Goal: Information Seeking & Learning: Learn about a topic

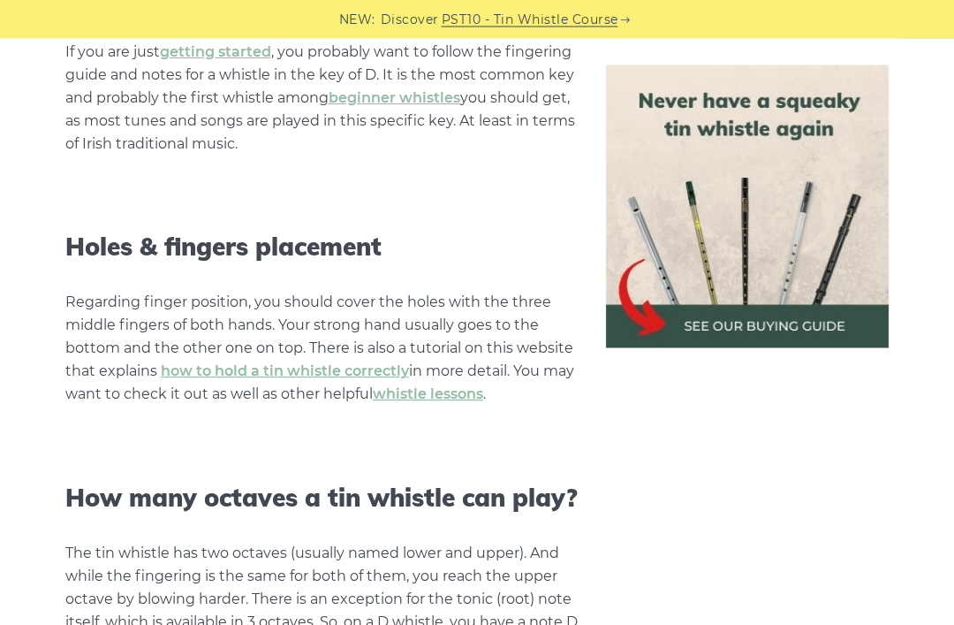
scroll to position [1515, 0]
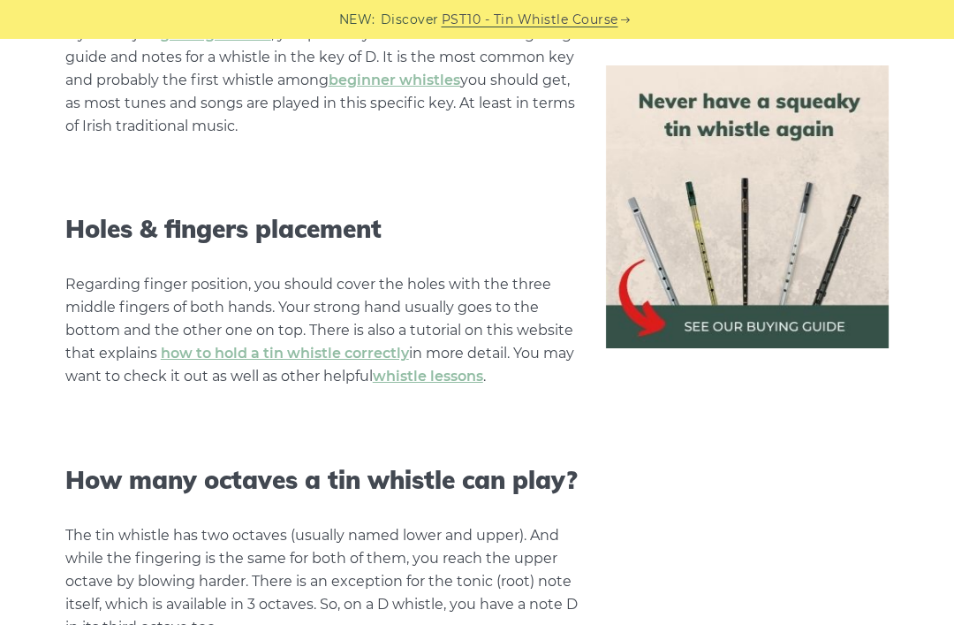
click at [325, 349] on link "how to hold a tin whistle correctly" at bounding box center [285, 352] width 248 height 17
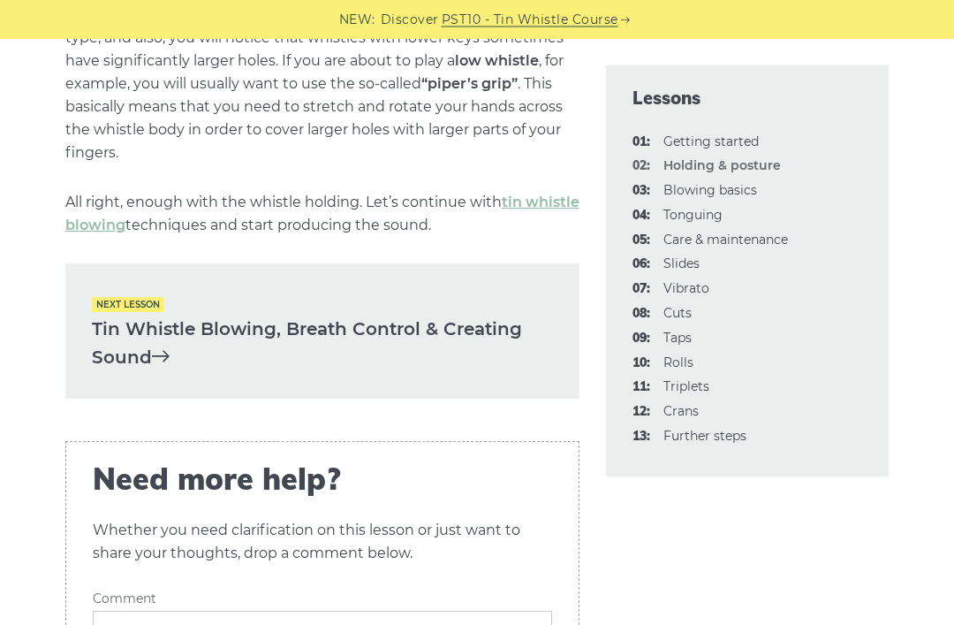
scroll to position [2578, 0]
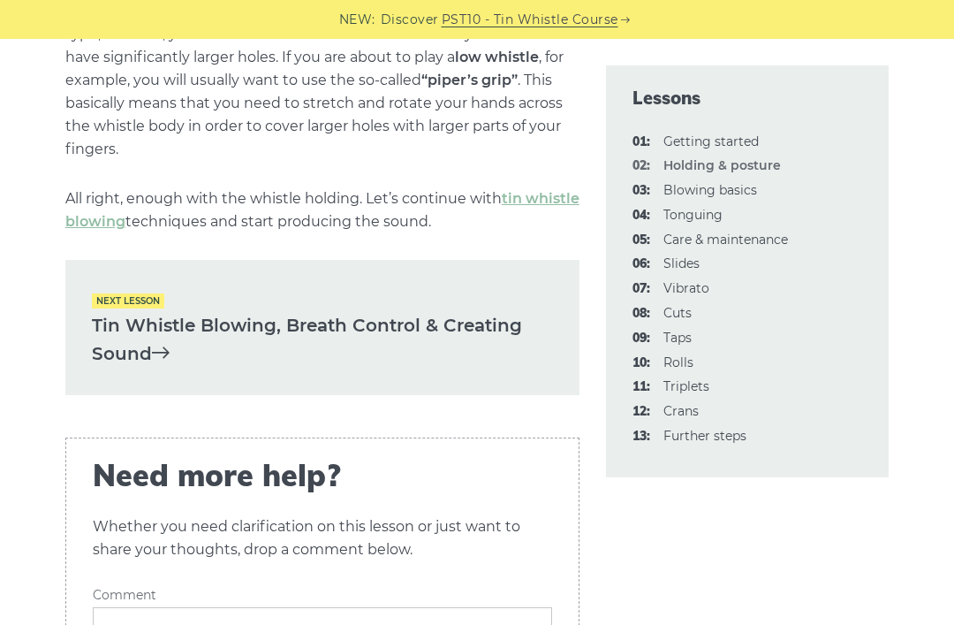
click at [163, 343] on icon at bounding box center [161, 352] width 18 height 18
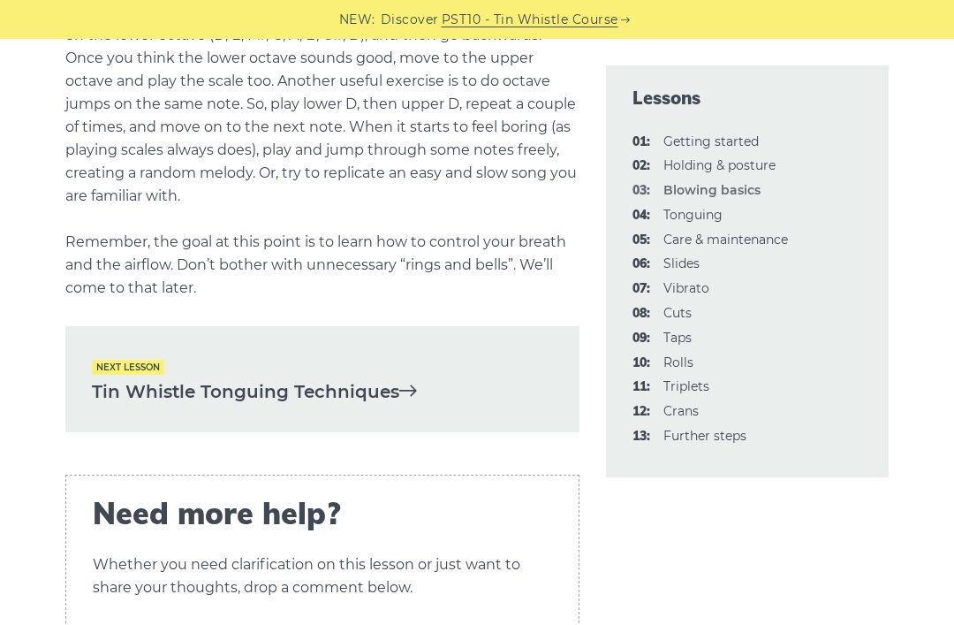
scroll to position [3612, 0]
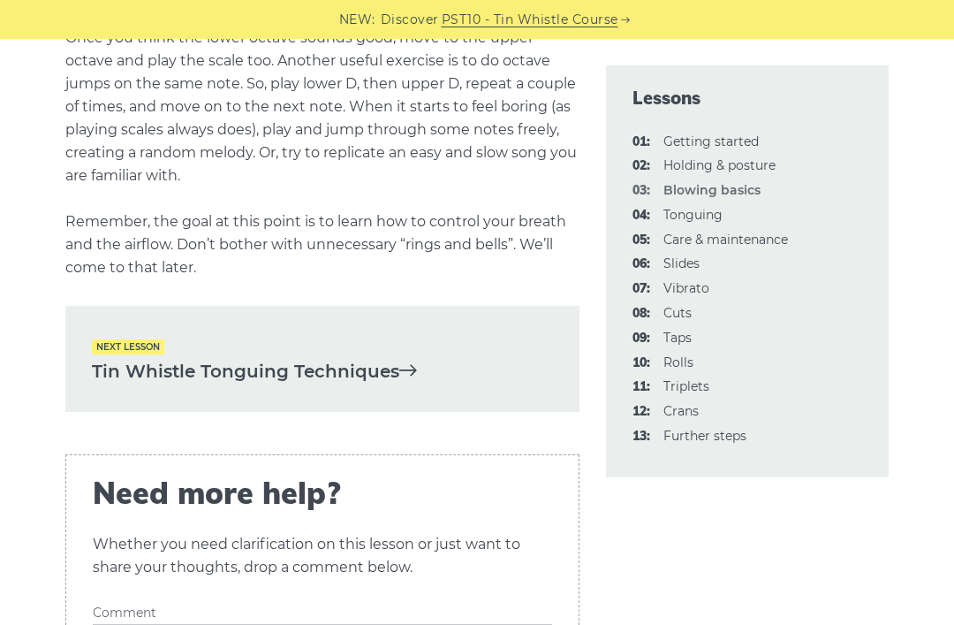
click at [412, 367] on icon at bounding box center [408, 369] width 18 height 18
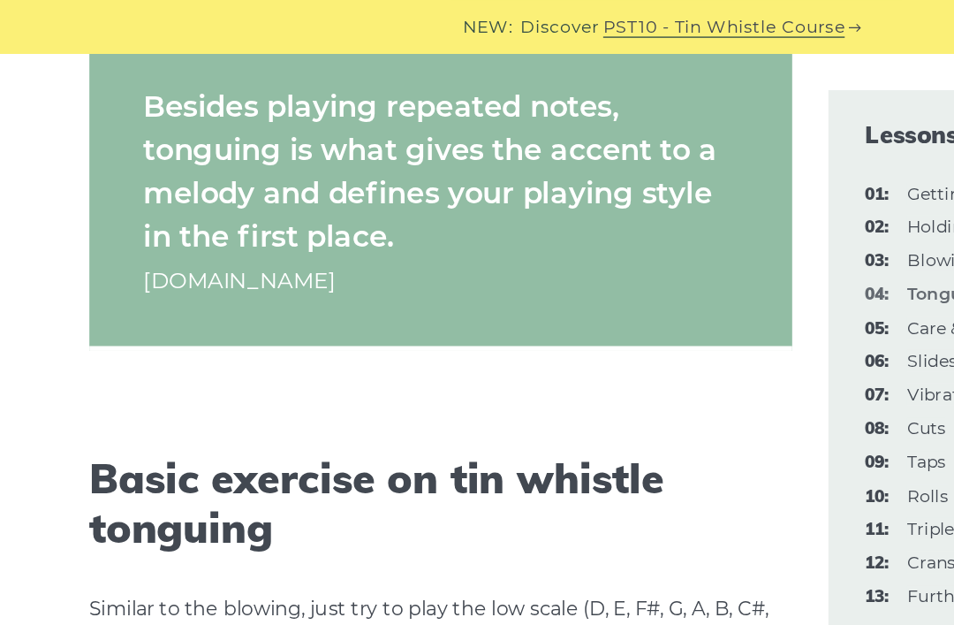
scroll to position [1870, 0]
